Goal: Task Accomplishment & Management: Manage account settings

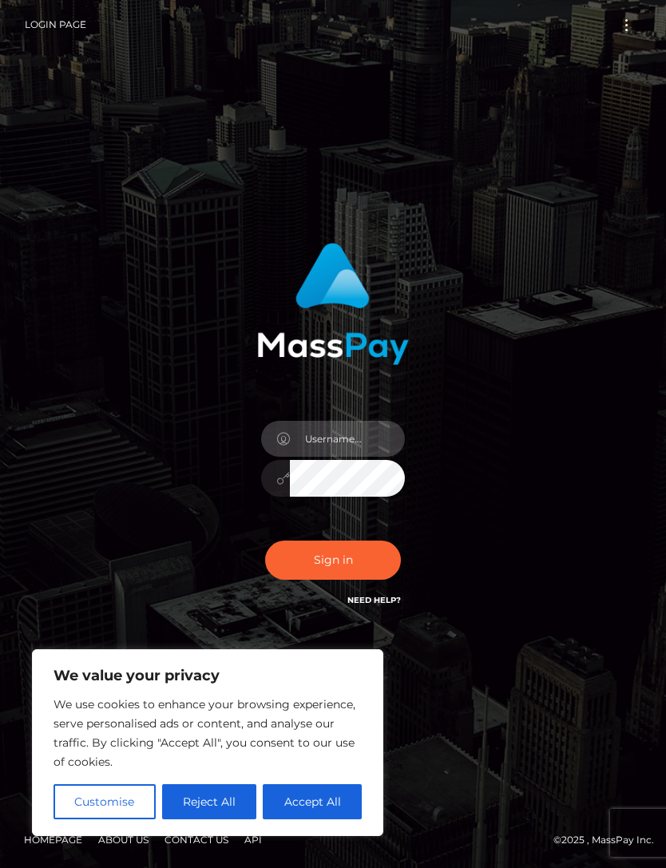
type input "[EMAIL_ADDRESS][DOMAIN_NAME]"
click at [380, 795] on div "We value your privacy We use cookies to enhance your browsing experience, serve…" at bounding box center [207, 742] width 351 height 187
click at [379, 579] on button "Sign in" at bounding box center [333, 560] width 136 height 39
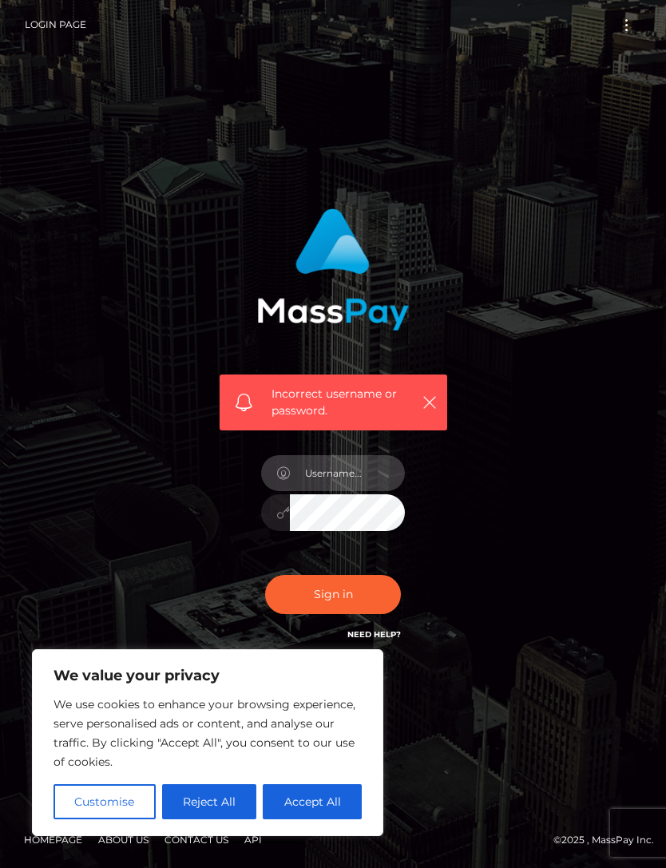
type input "[EMAIL_ADDRESS][DOMAIN_NAME]"
click at [376, 613] on button "Sign in" at bounding box center [333, 594] width 136 height 39
click at [531, 529] on div "Incorrect username or password." at bounding box center [333, 434] width 575 height 476
click at [386, 482] on input "text" at bounding box center [347, 473] width 115 height 36
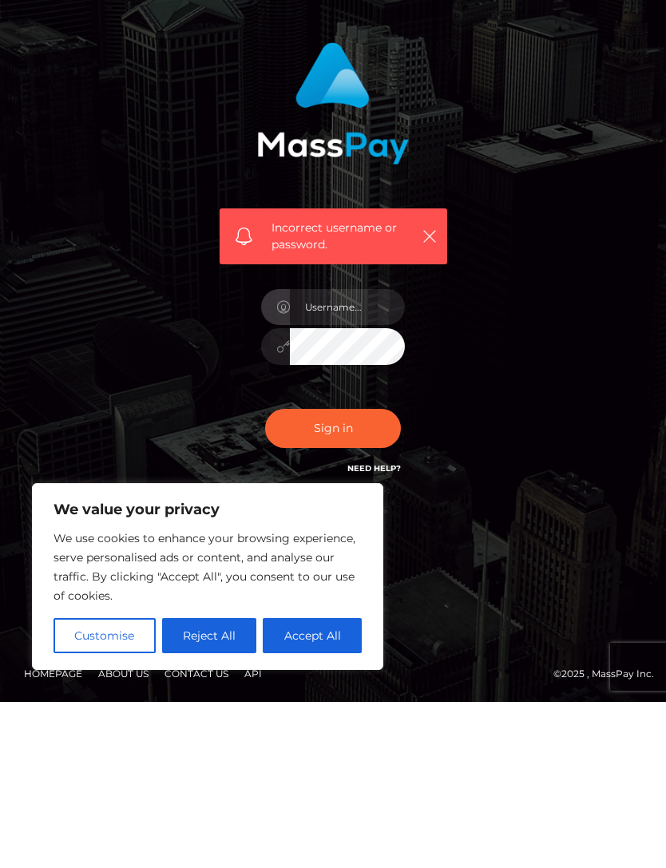
click at [461, 471] on div "Incorrect username or password." at bounding box center [333, 434] width 275 height 476
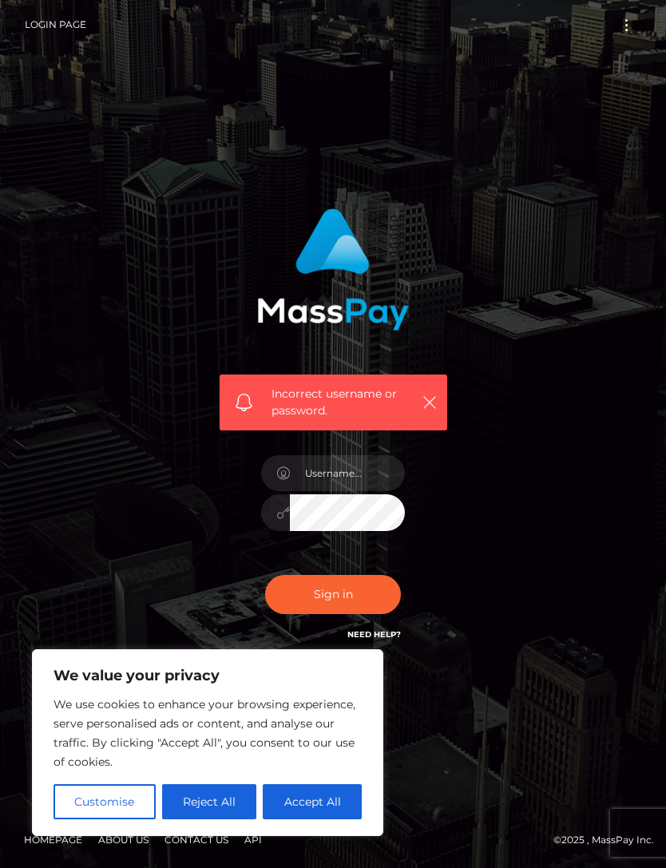
click at [210, 784] on button "Reject All" at bounding box center [209, 801] width 95 height 35
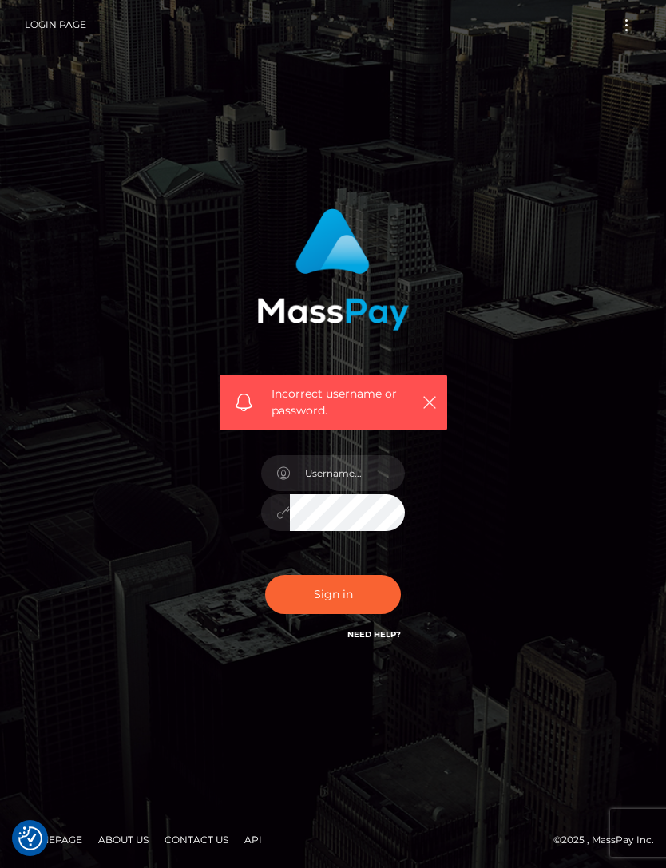
click at [446, 672] on div "Incorrect username or password." at bounding box center [333, 434] width 666 height 715
click at [370, 629] on link "Need Help?" at bounding box center [374, 634] width 54 height 10
click at [347, 455] on input "text" at bounding box center [347, 473] width 115 height 36
